Goal: Task Accomplishment & Management: Use online tool/utility

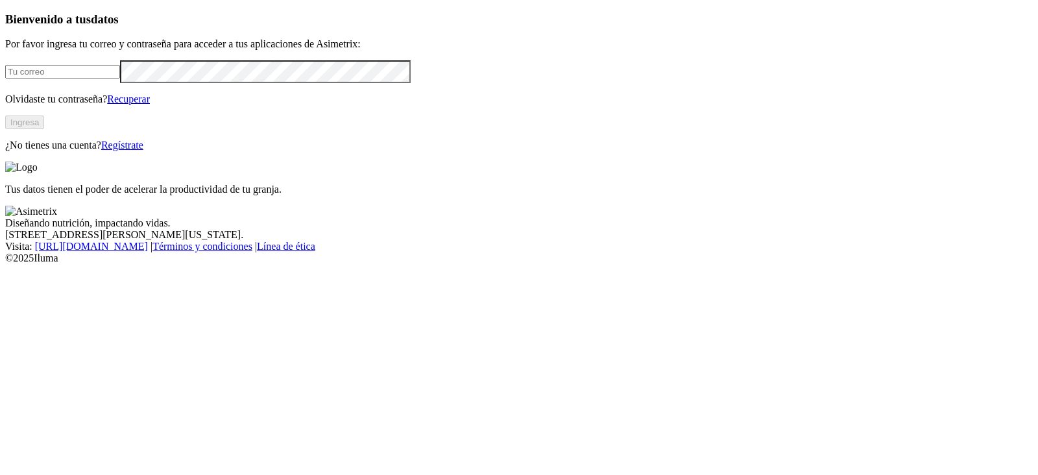
type input "[PERSON_NAME][EMAIL_ADDRESS][PERSON_NAME][DOMAIN_NAME]"
drag, startPoint x: 256, startPoint y: 144, endPoint x: 0, endPoint y: 128, distance: 256.8
click at [5, 128] on div "Bienvenido a tus datos Por favor ingresa tu correo y contraseña para acceder a …" at bounding box center [519, 81] width 1028 height 139
click at [120, 79] on input "[PERSON_NAME][EMAIL_ADDRESS][PERSON_NAME][DOMAIN_NAME]" at bounding box center [62, 72] width 115 height 14
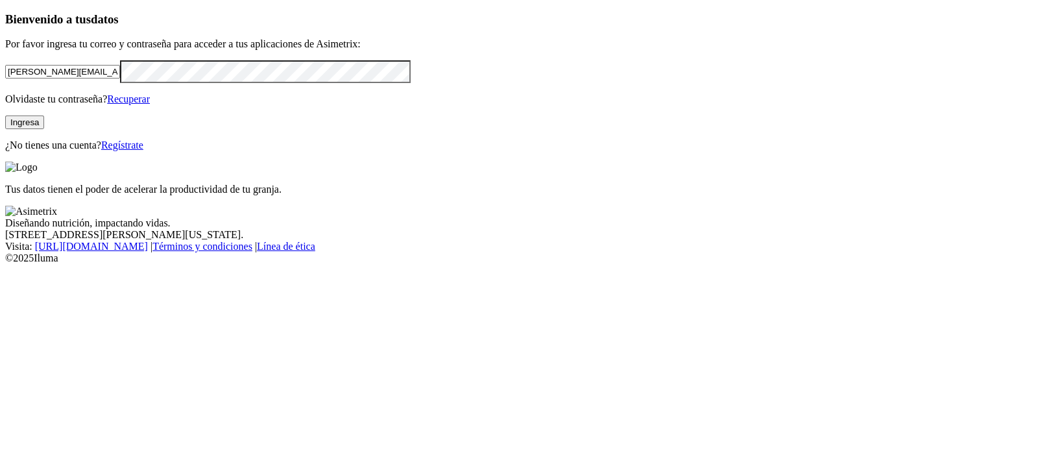
click at [120, 79] on input "[PERSON_NAME][EMAIL_ADDRESS][PERSON_NAME][DOMAIN_NAME]" at bounding box center [62, 72] width 115 height 14
paste input "[EMAIL_ADDRESS][DOMAIN_NAME]"
type input "[EMAIL_ADDRESS][DOMAIN_NAME]"
click at [5, 151] on div "Bienvenido a tus datos Por favor ingresa tu correo y contraseña para acceder a …" at bounding box center [519, 81] width 1028 height 139
click input "submit" at bounding box center [0, 0] width 0 height 0
